Goal: Information Seeking & Learning: Find specific fact

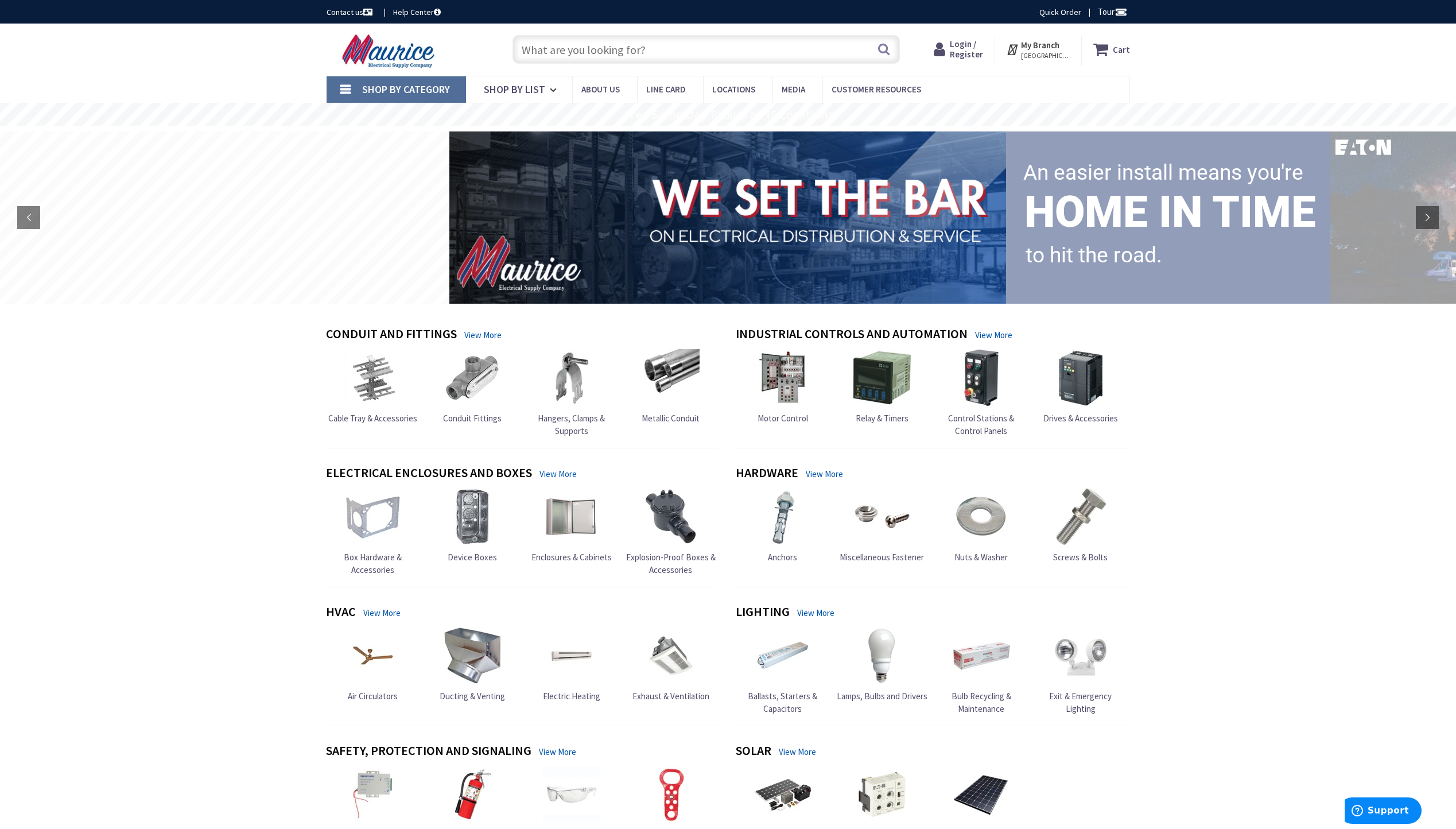
click at [542, 58] on input "text" at bounding box center [706, 49] width 388 height 29
type input "<"
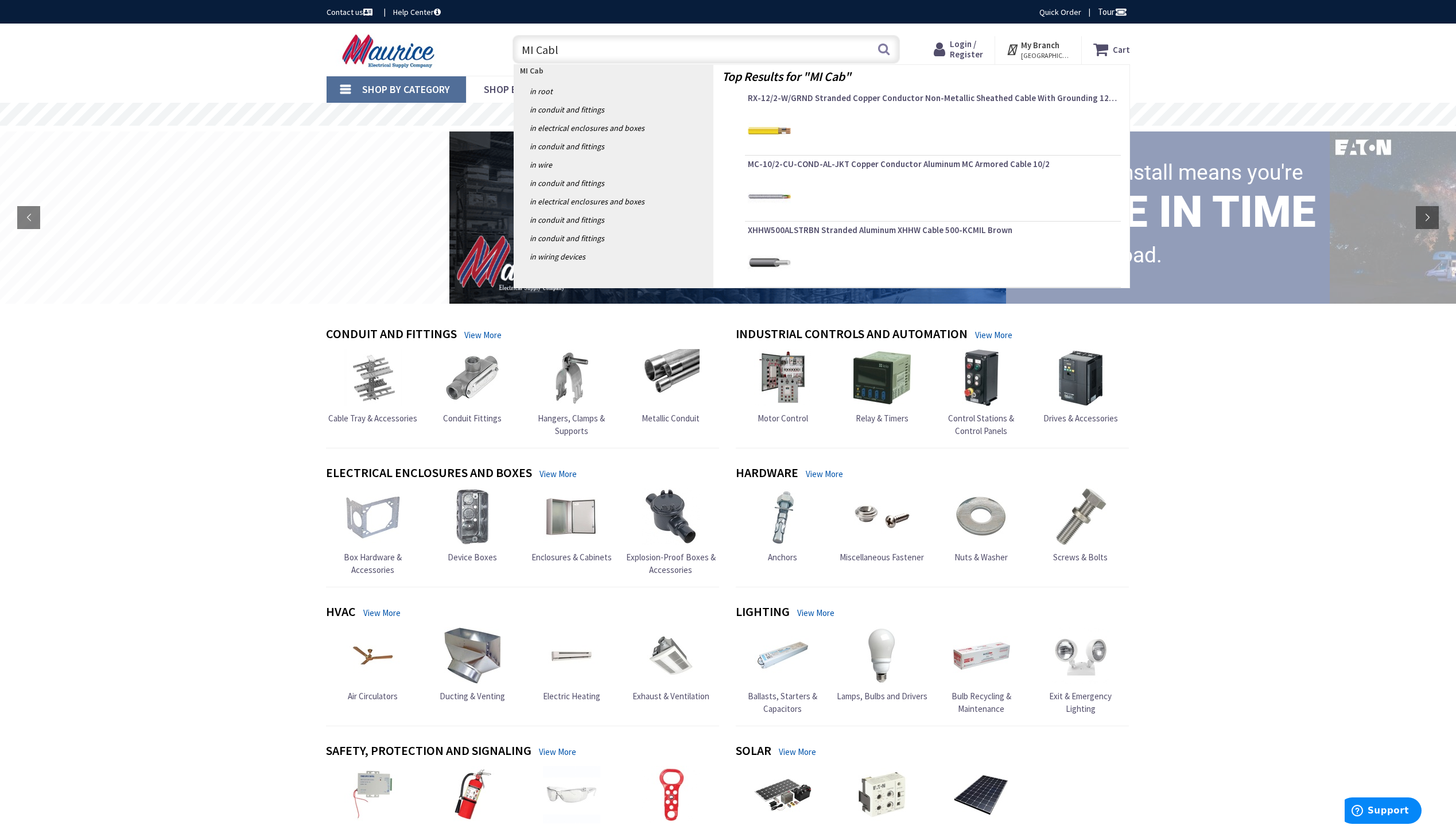
type input "MI Cable"
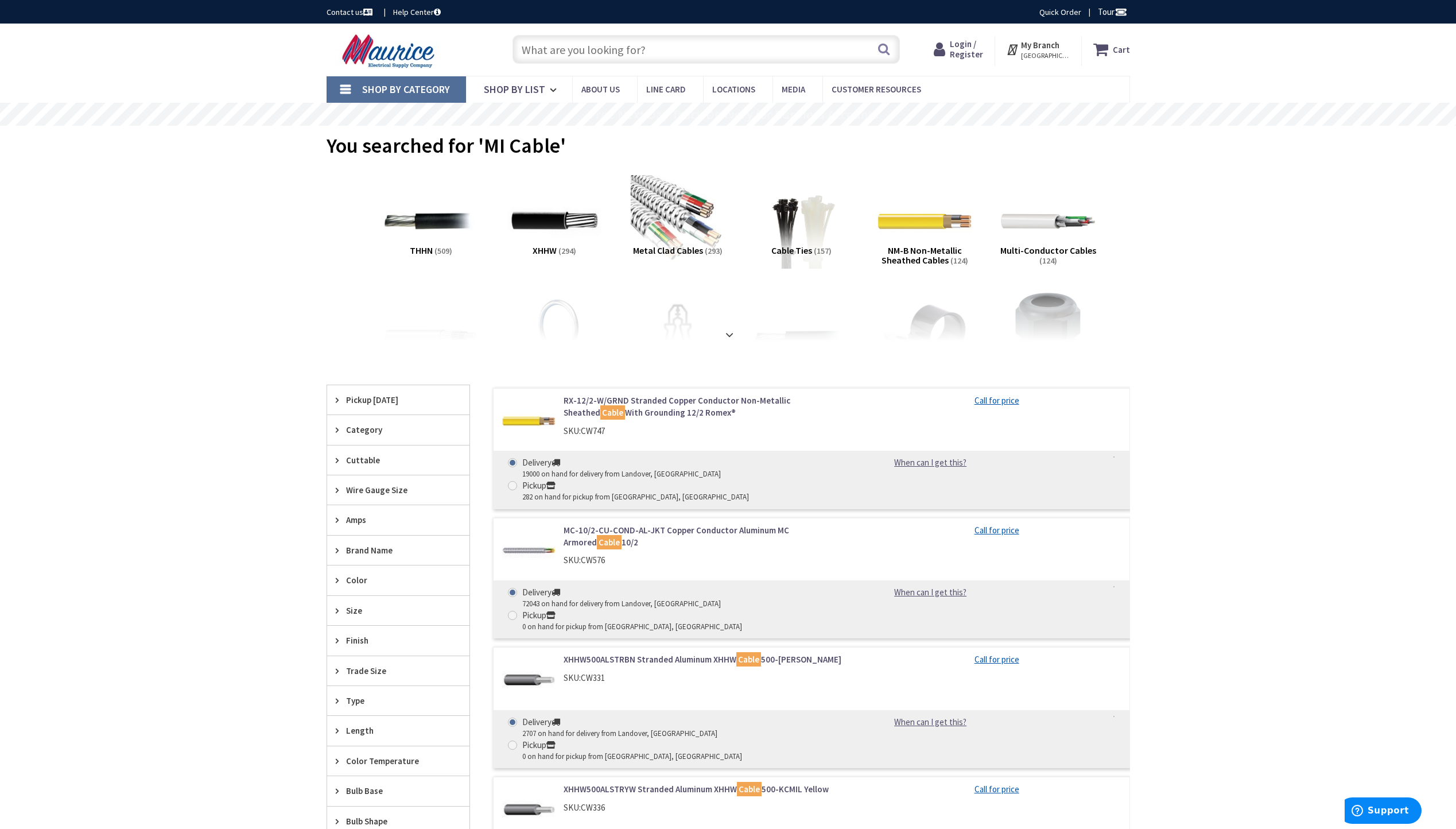
click at [564, 57] on input "text" at bounding box center [706, 49] width 388 height 29
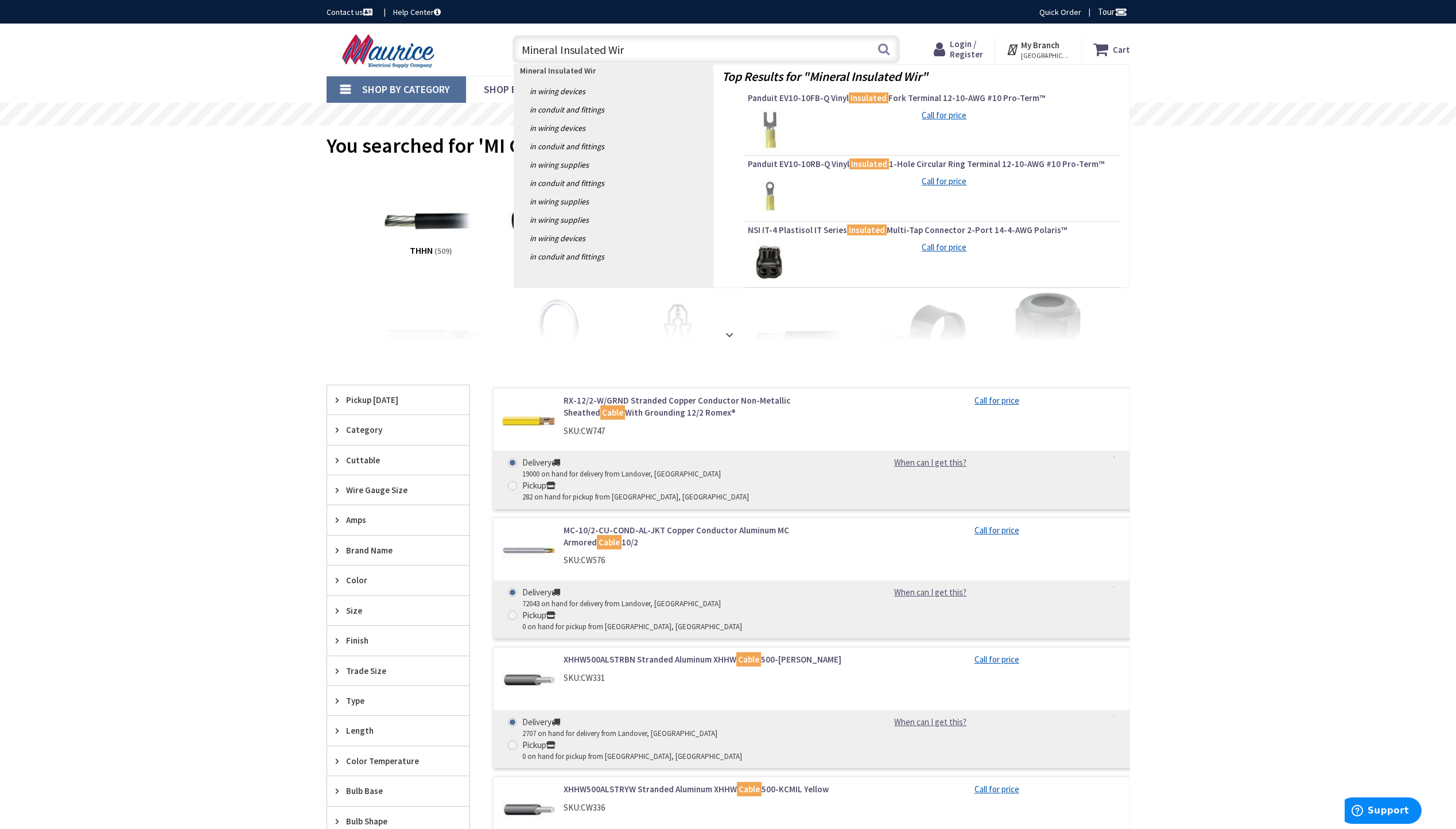
type input "Mineral Insulated Wire"
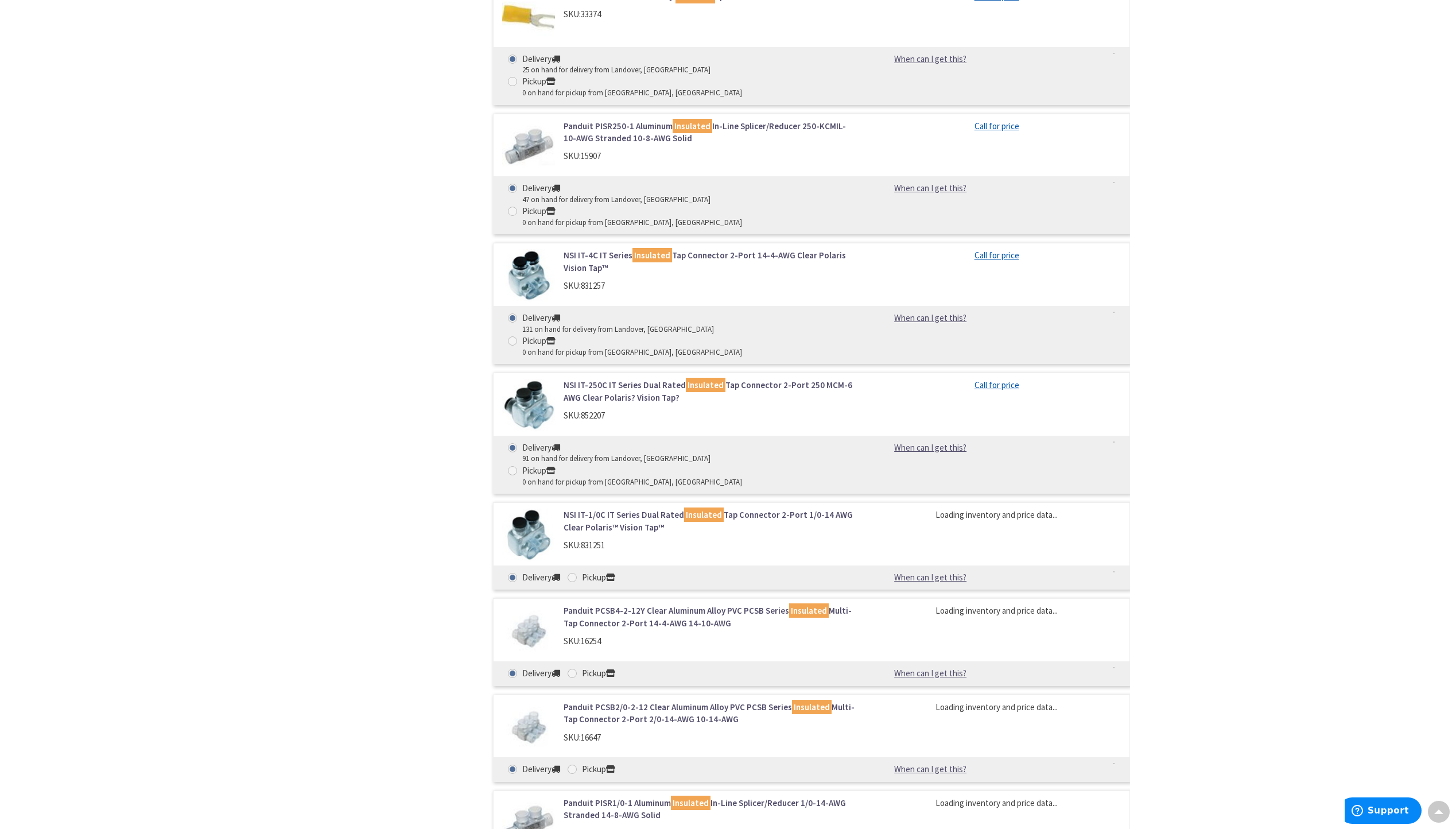
scroll to position [1931, 0]
